Goal: Transaction & Acquisition: Purchase product/service

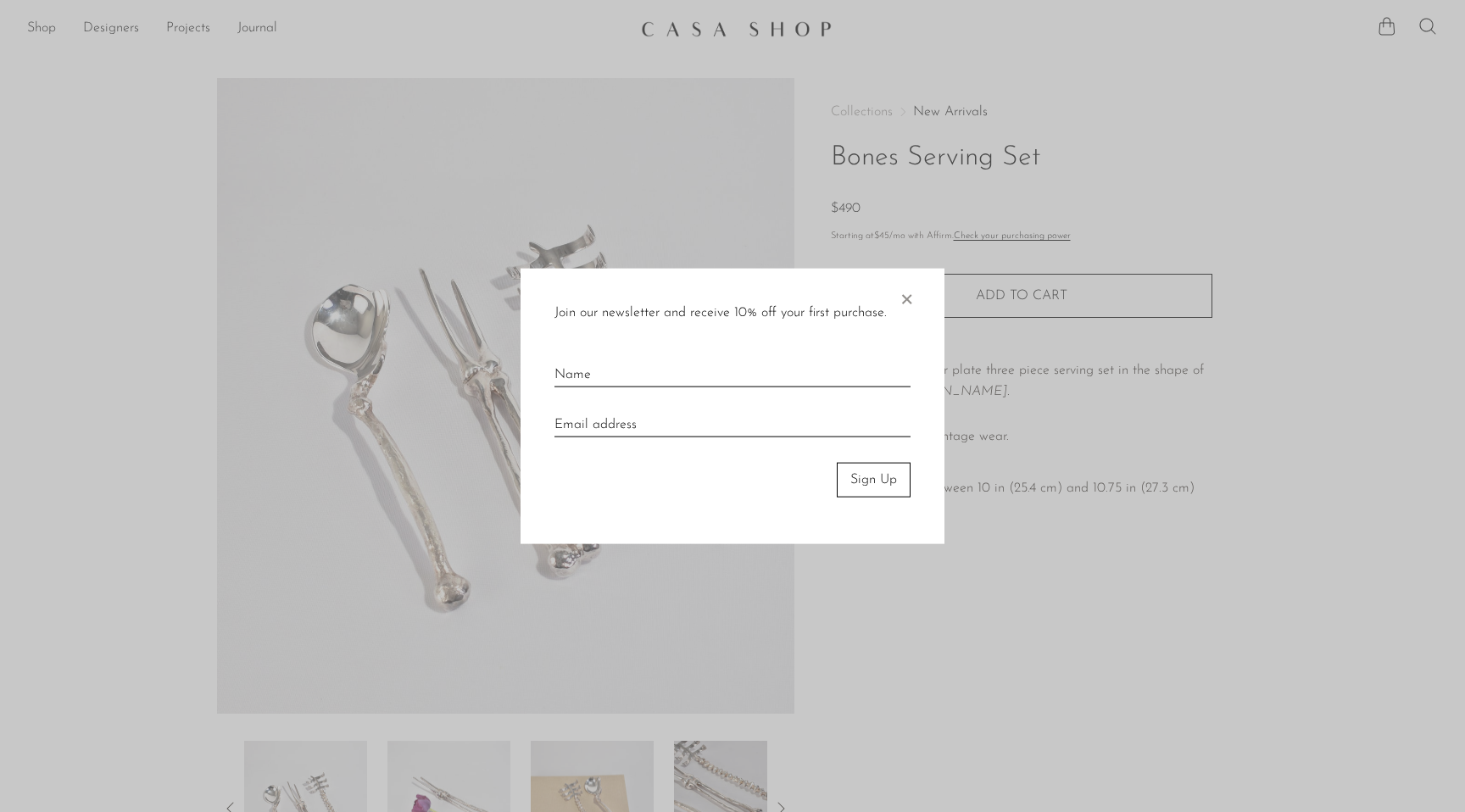
click at [908, 299] on span "×" at bounding box center [906, 295] width 17 height 54
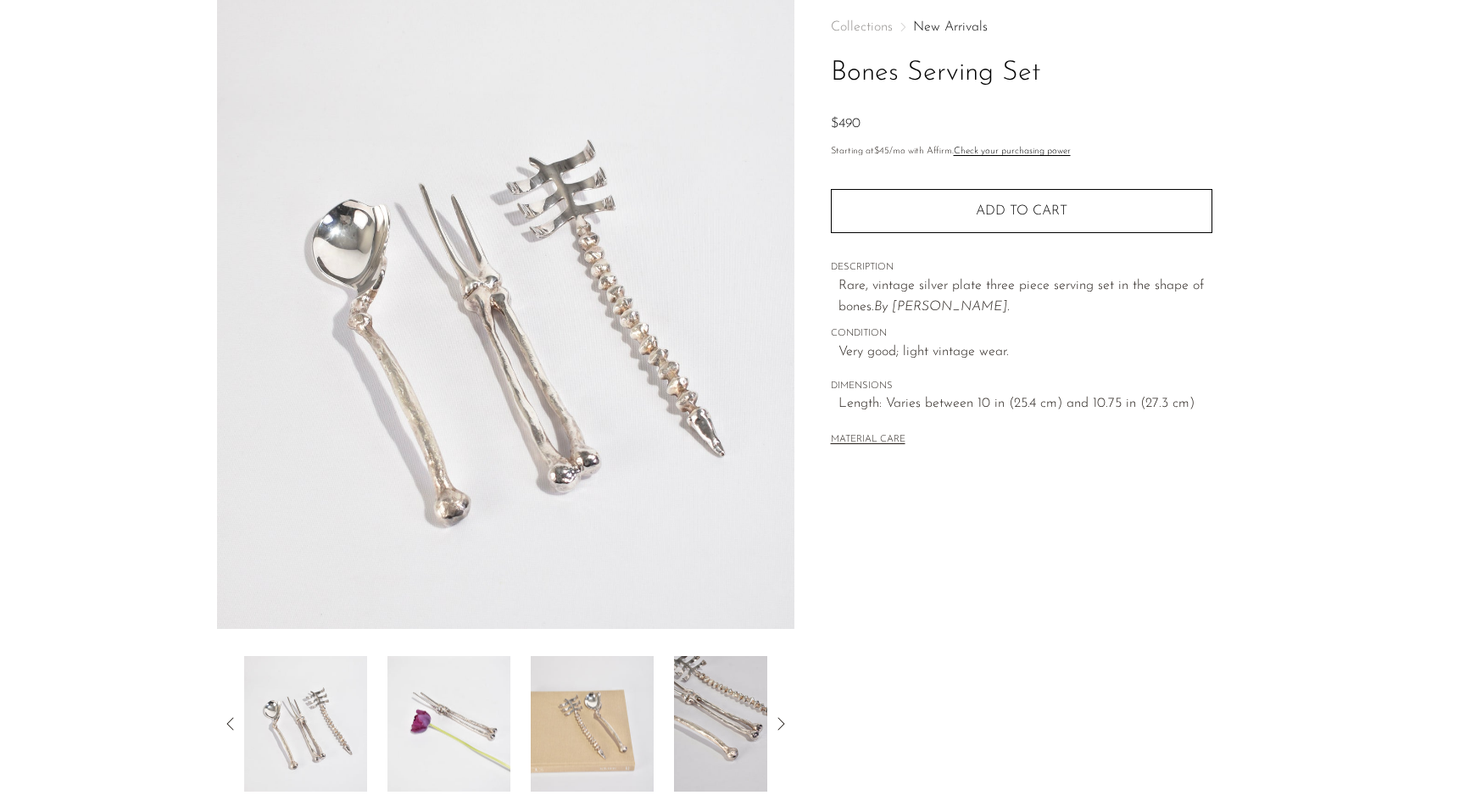
scroll to position [291, 0]
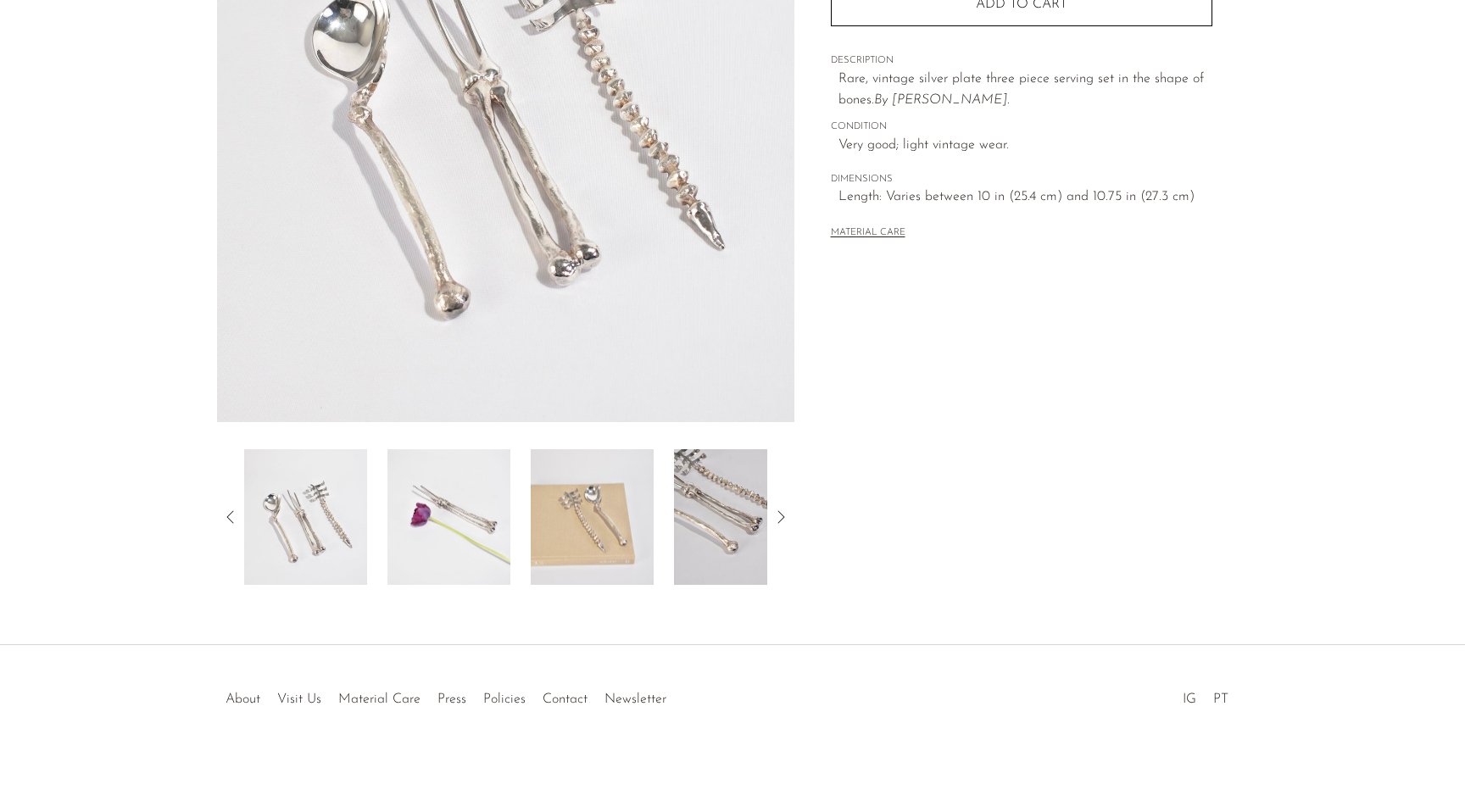
click at [600, 538] on img at bounding box center [592, 517] width 123 height 136
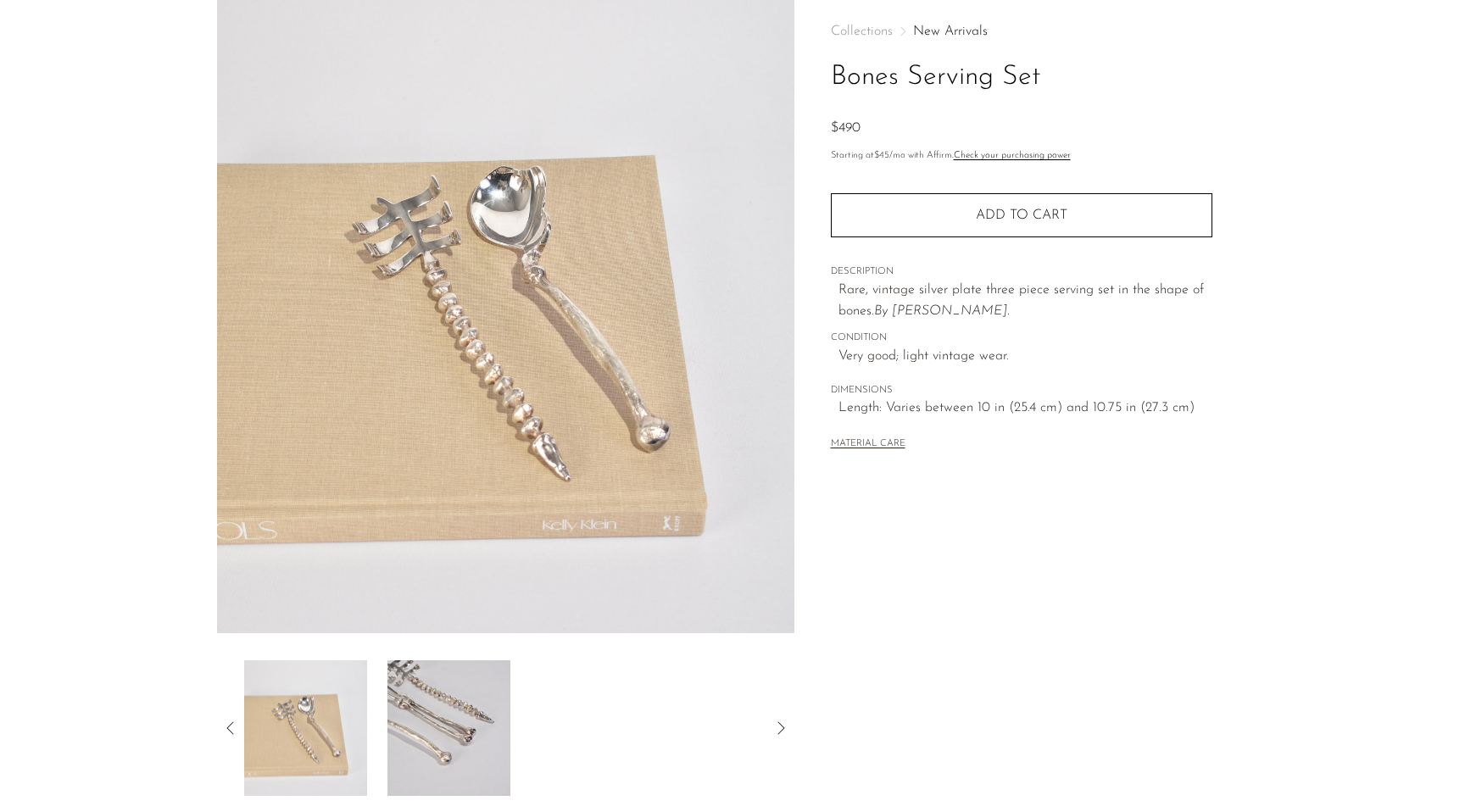
scroll to position [83, 0]
click at [227, 729] on icon at bounding box center [230, 725] width 20 height 20
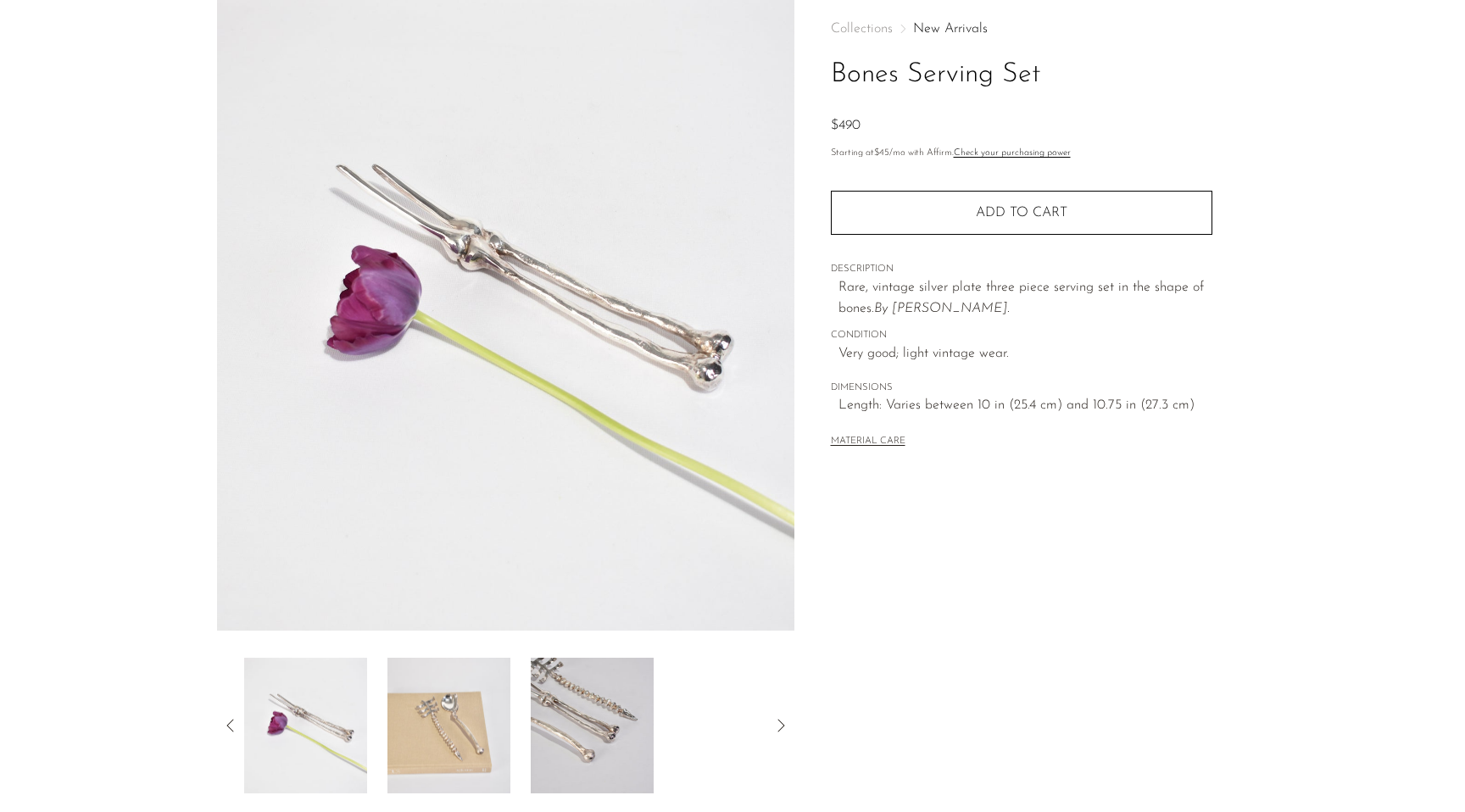
click at [304, 756] on img at bounding box center [305, 726] width 123 height 136
click at [466, 740] on img at bounding box center [449, 726] width 123 height 136
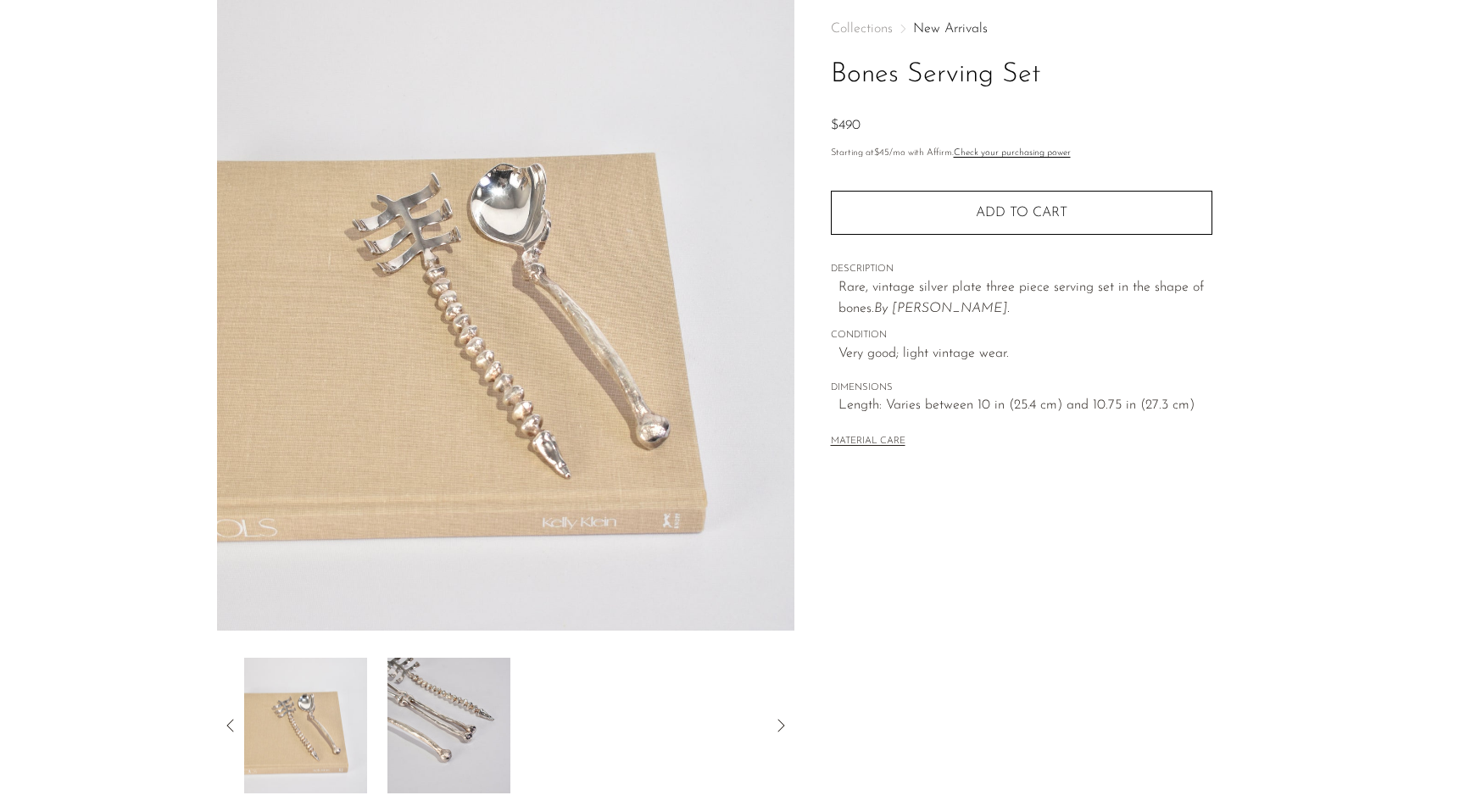
click at [478, 744] on img at bounding box center [449, 726] width 123 height 136
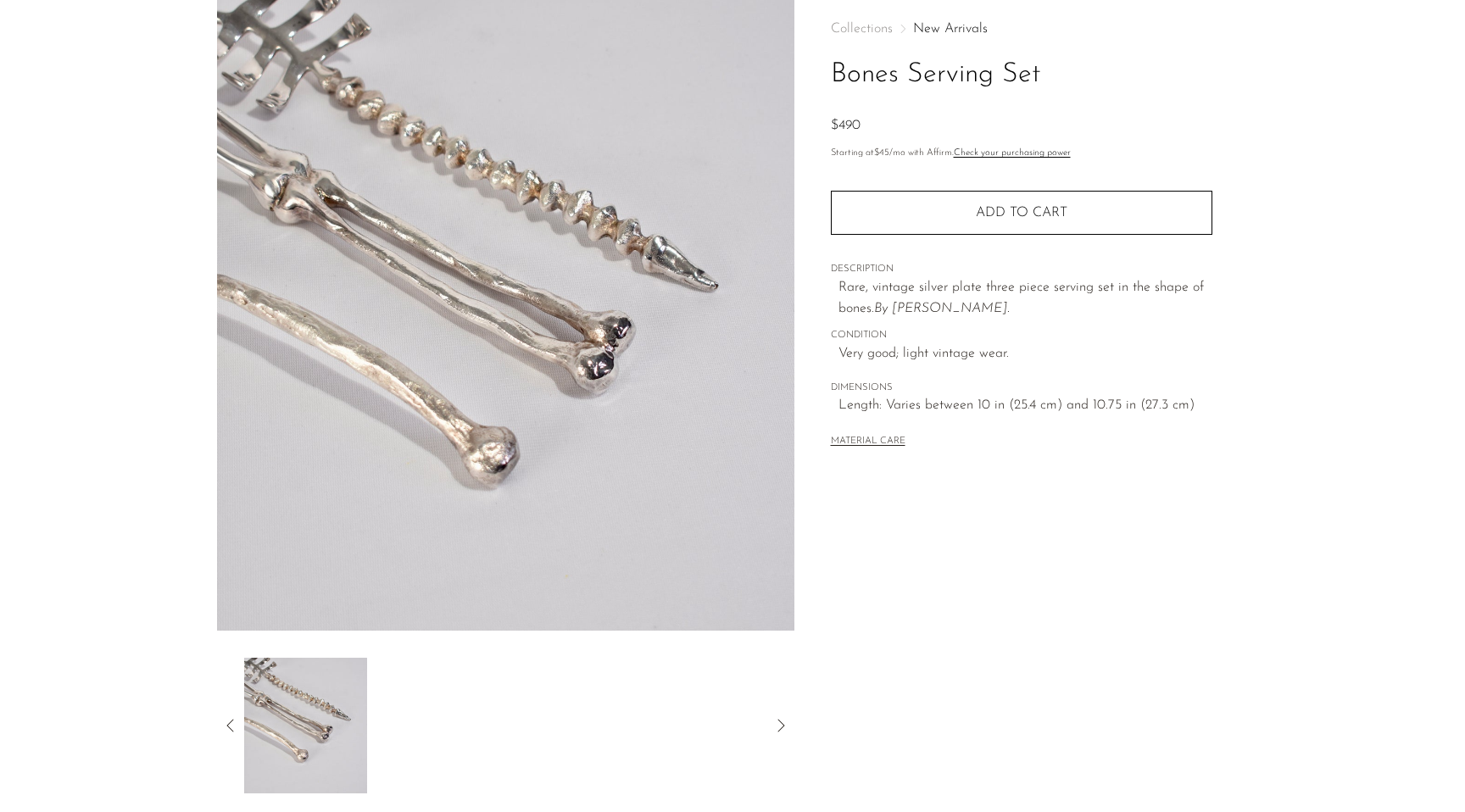
scroll to position [0, 0]
